Goal: Task Accomplishment & Management: Complete application form

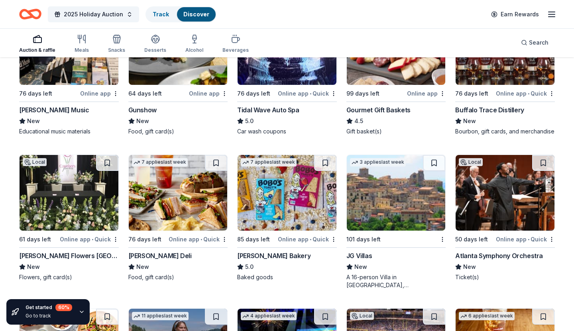
scroll to position [1208, 0]
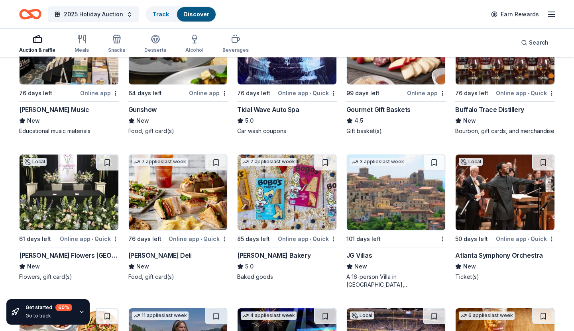
click at [143, 110] on div "Gunshow" at bounding box center [142, 110] width 28 height 10
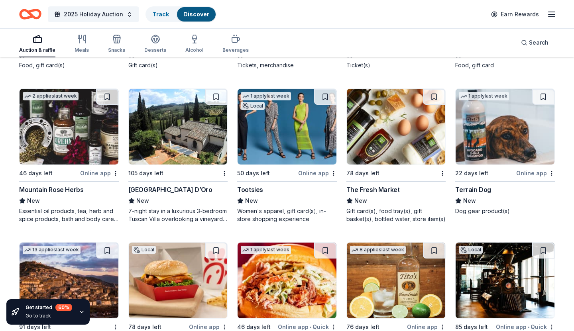
scroll to position [1576, 0]
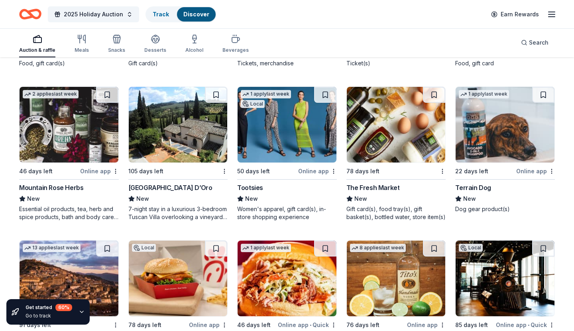
click at [482, 186] on div "Terrain Dog" at bounding box center [473, 188] width 36 height 10
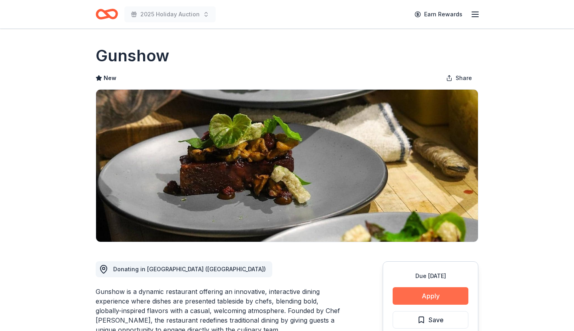
click at [445, 296] on button "Apply" at bounding box center [431, 297] width 76 height 18
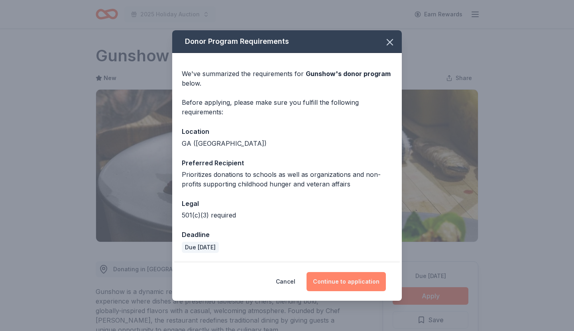
click at [364, 283] on button "Continue to application" at bounding box center [346, 281] width 79 height 19
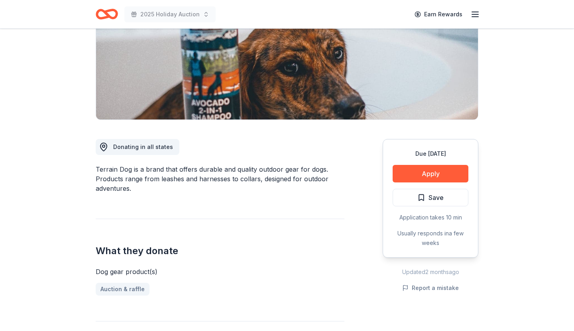
scroll to position [124, 0]
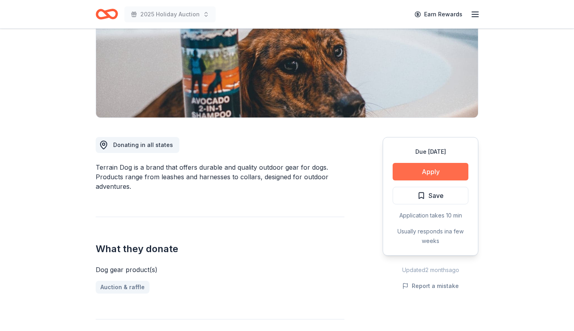
click at [437, 173] on button "Apply" at bounding box center [431, 172] width 76 height 18
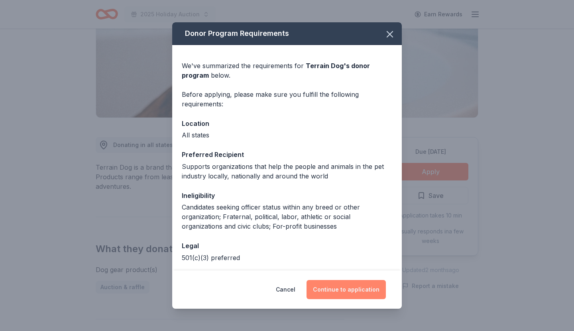
click at [362, 291] on button "Continue to application" at bounding box center [346, 289] width 79 height 19
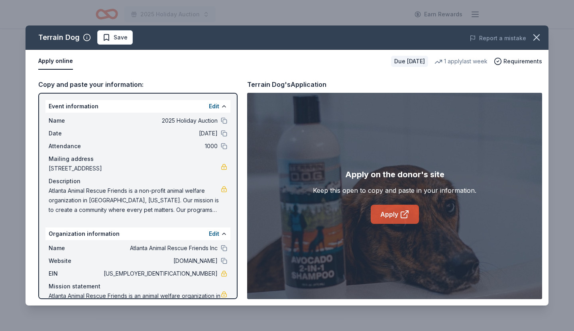
click at [394, 213] on link "Apply" at bounding box center [395, 214] width 48 height 19
